Goal: Transaction & Acquisition: Purchase product/service

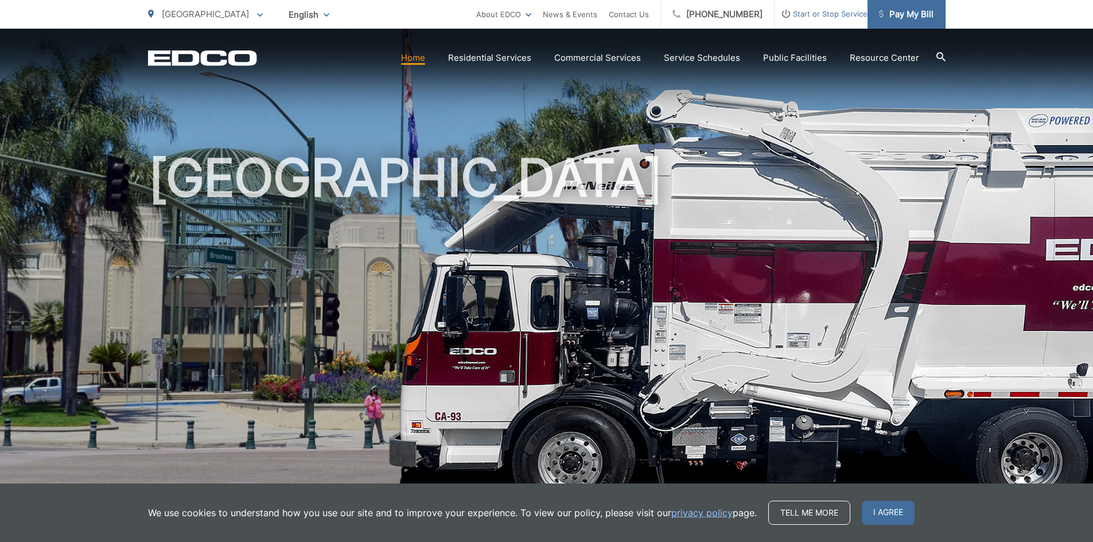
click at [908, 15] on span "Pay My Bill" at bounding box center [906, 14] width 55 height 14
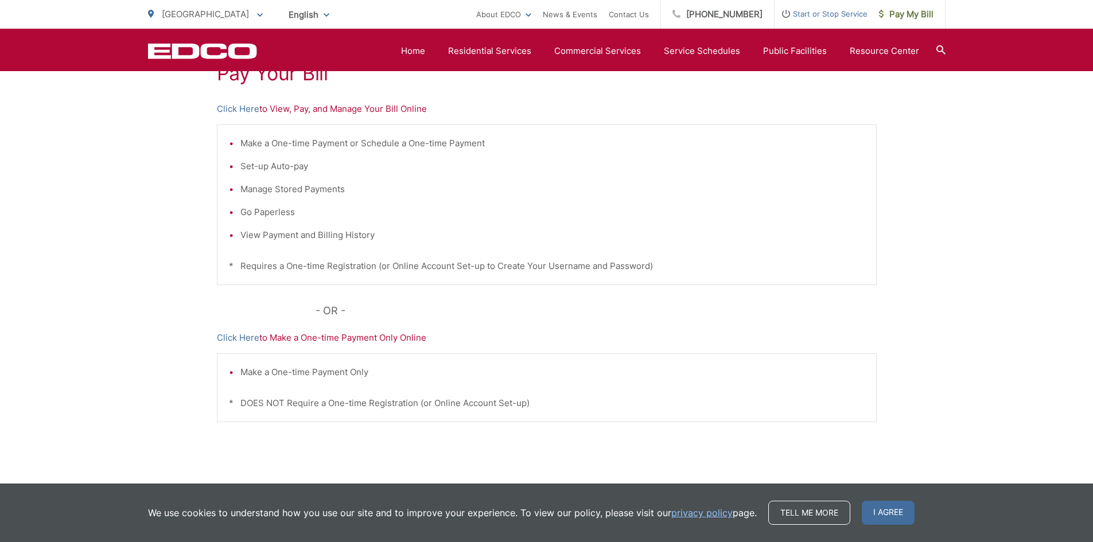
scroll to position [216, 0]
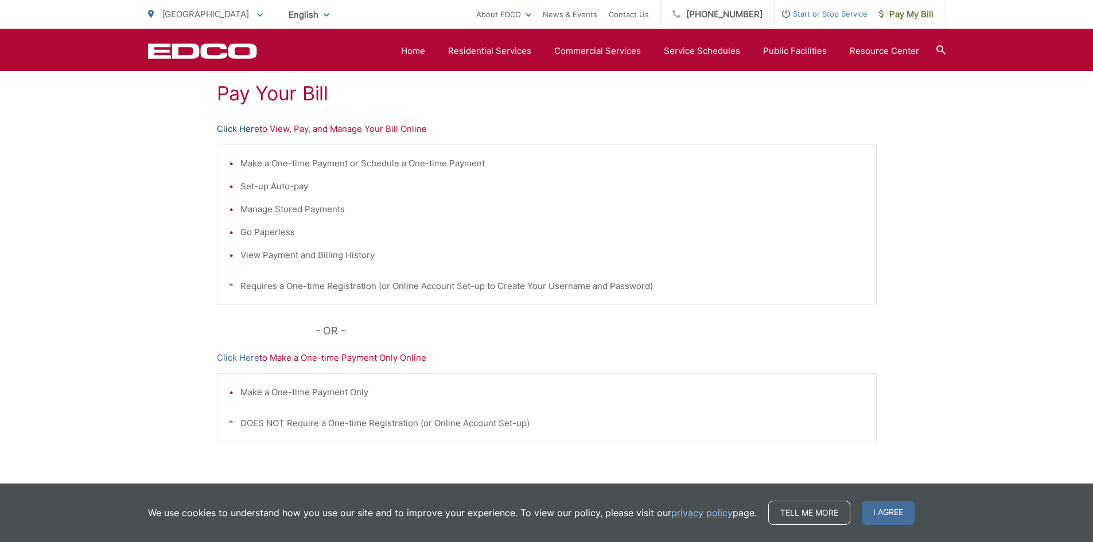
click at [247, 130] on link "Click Here" at bounding box center [238, 129] width 42 height 14
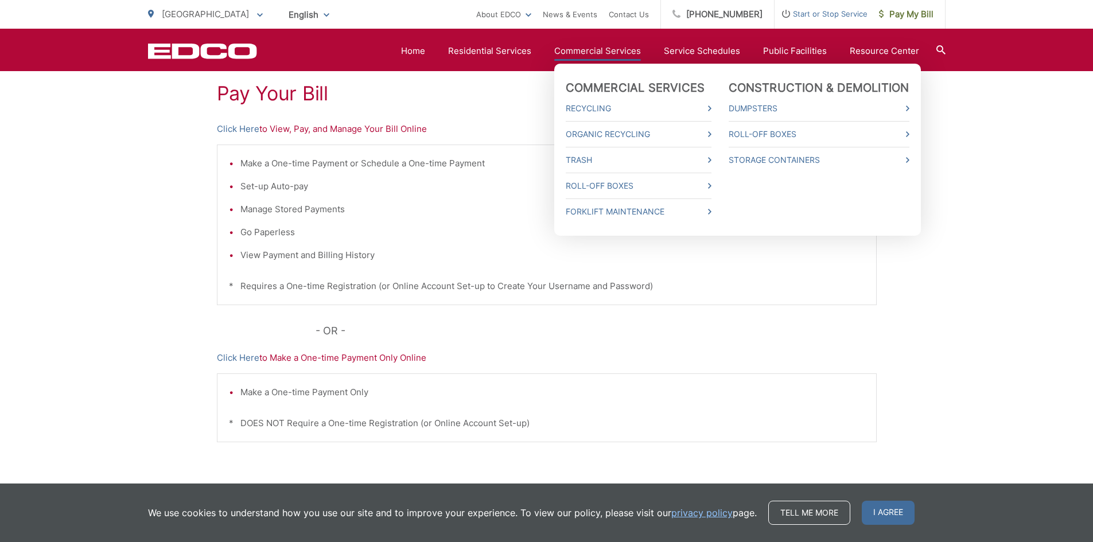
click at [612, 53] on link "Commercial Services" at bounding box center [597, 51] width 87 height 14
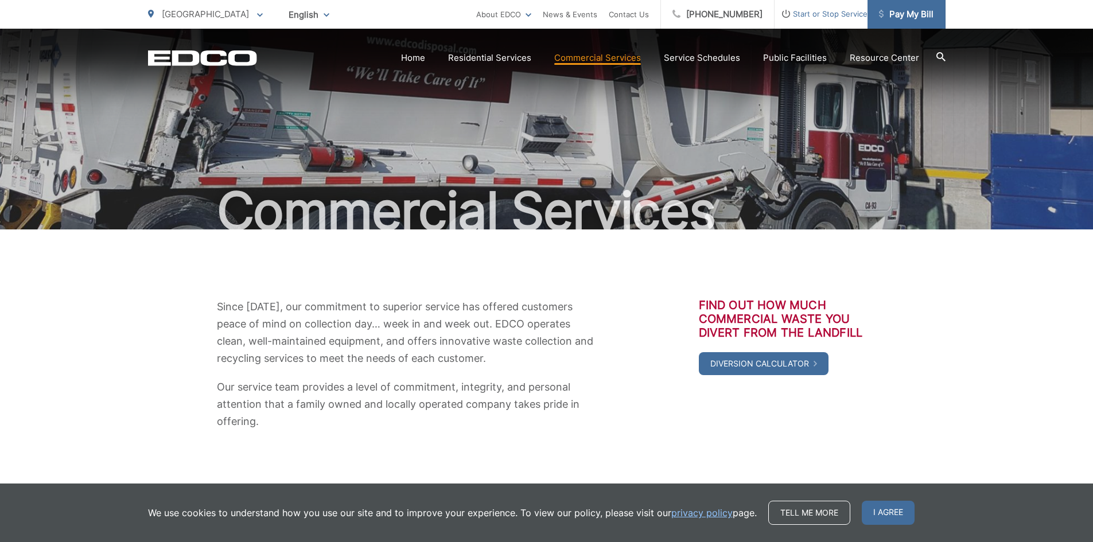
click at [904, 20] on span "Pay My Bill" at bounding box center [906, 14] width 55 height 14
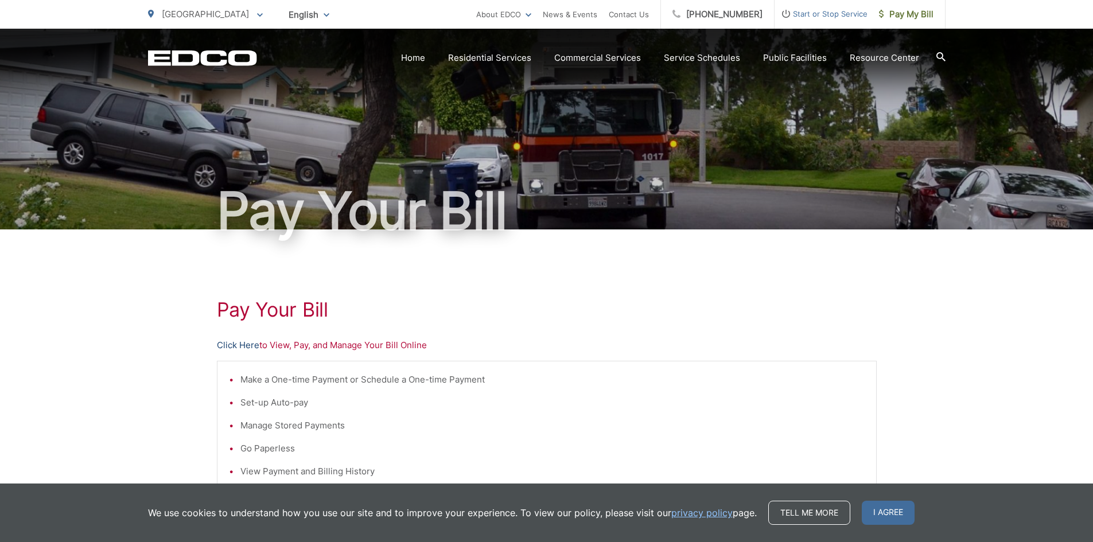
click at [239, 345] on link "Click Here" at bounding box center [238, 345] width 42 height 14
click at [257, 14] on icon at bounding box center [260, 15] width 6 height 4
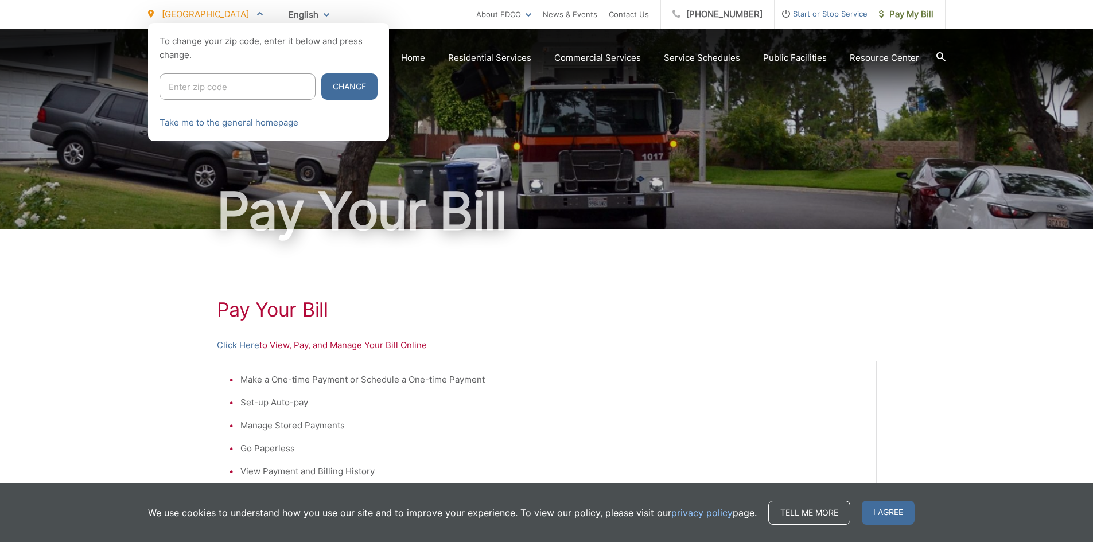
click at [219, 84] on input "Enter zip code" at bounding box center [237, 86] width 156 height 26
type input "92026"
click at [321, 73] on button "Change" at bounding box center [349, 86] width 56 height 26
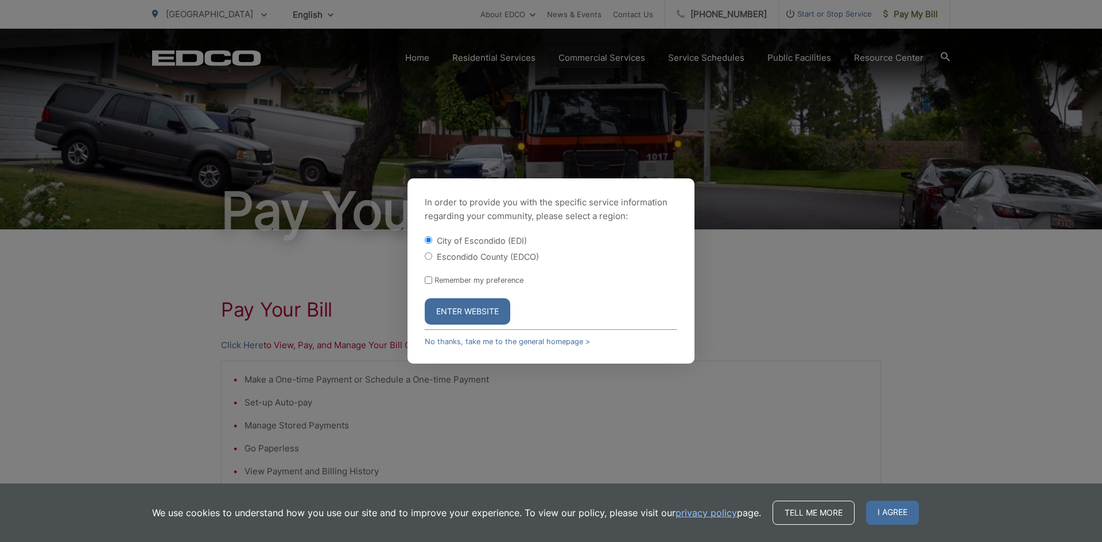
click at [472, 311] on button "Enter Website" at bounding box center [467, 311] width 85 height 26
